Goal: Find specific page/section: Find specific page/section

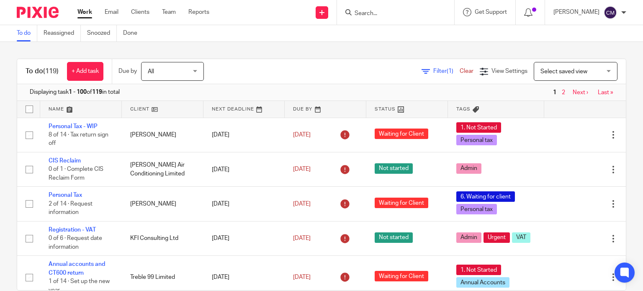
click at [407, 11] on input "Search" at bounding box center [390, 14] width 75 height 8
click at [383, 14] on input "Search" at bounding box center [390, 14] width 75 height 8
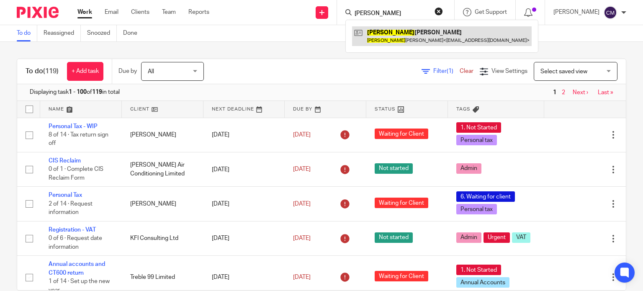
type input "tomson"
click at [397, 28] on link at bounding box center [441, 35] width 179 height 19
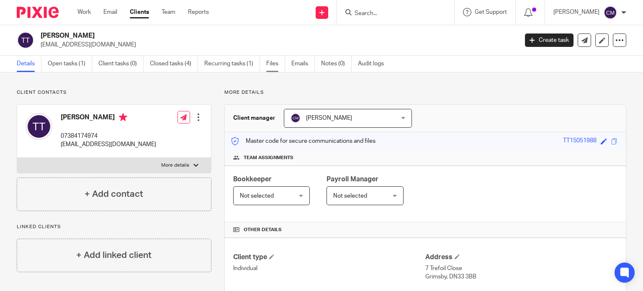
click at [272, 69] on link "Files" at bounding box center [275, 64] width 19 height 16
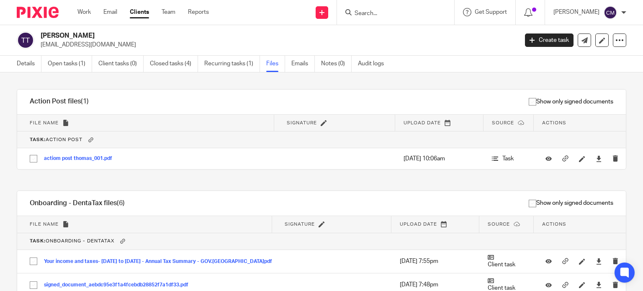
scroll to position [123, 0]
